Goal: Transaction & Acquisition: Purchase product/service

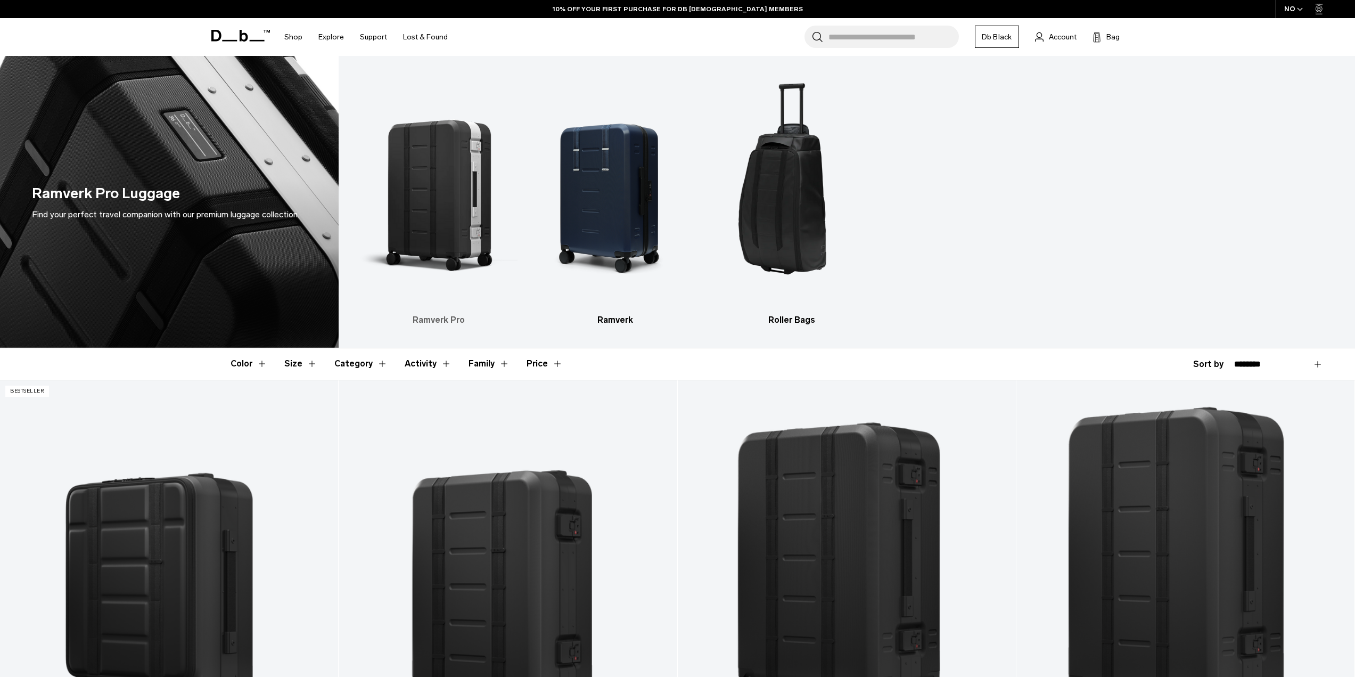
click at [455, 186] on img "1 / 3" at bounding box center [439, 190] width 158 height 236
click at [465, 178] on img "1 / 3" at bounding box center [439, 190] width 158 height 236
click at [469, 216] on img "1 / 3" at bounding box center [439, 190] width 158 height 236
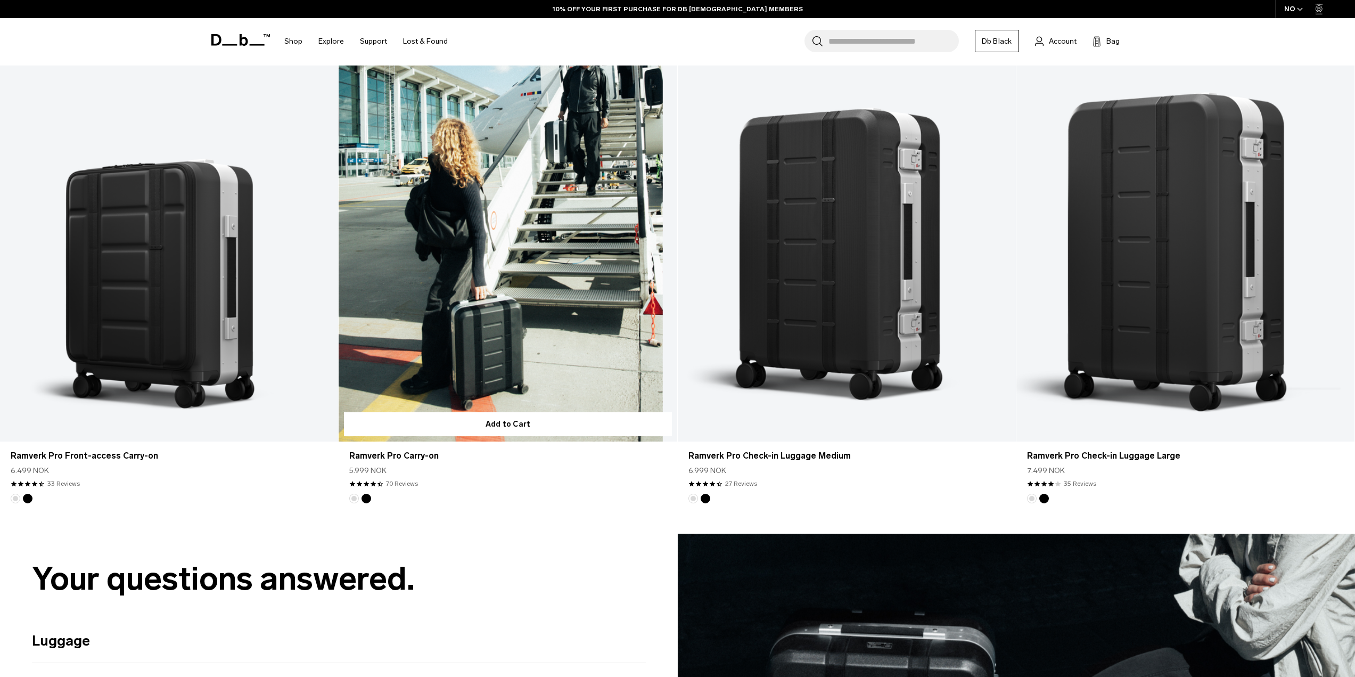
click at [524, 298] on link "Ramverk Pro Carry-on" at bounding box center [508, 253] width 338 height 376
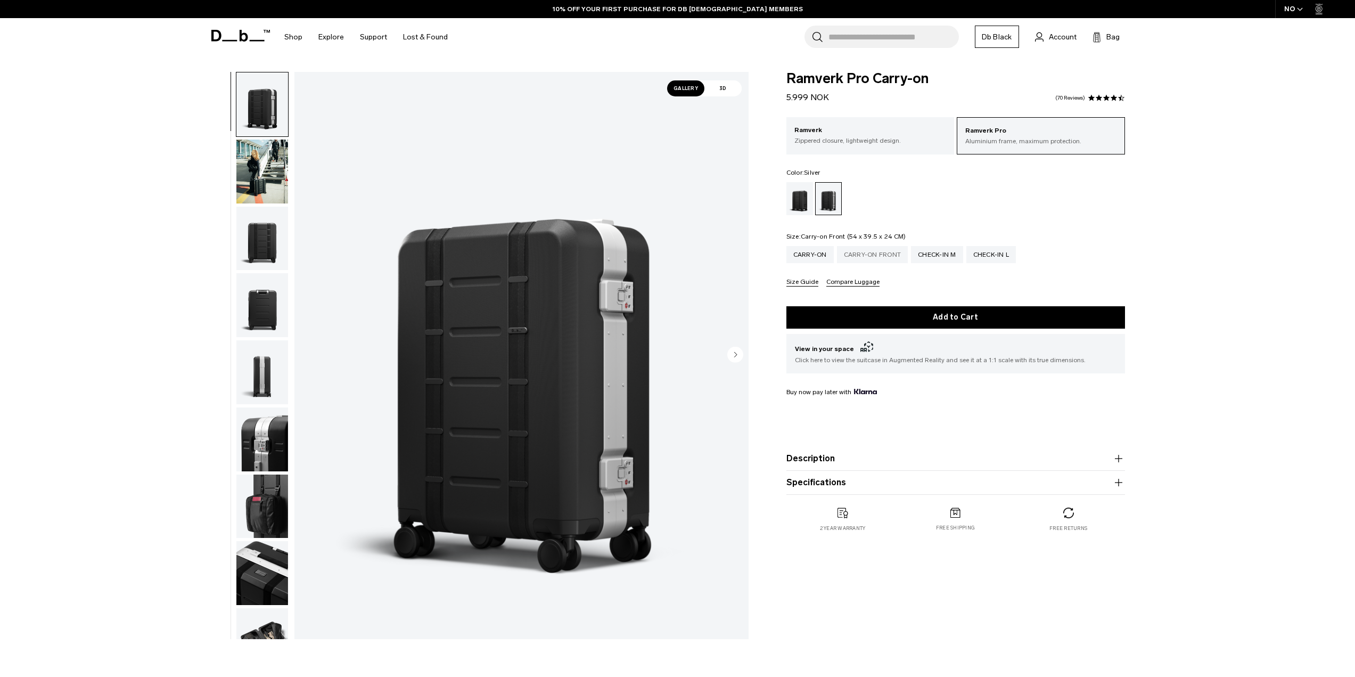
click at [851, 259] on div "Carry-on Front" at bounding box center [872, 254] width 71 height 17
